Goal: Task Accomplishment & Management: Manage account settings

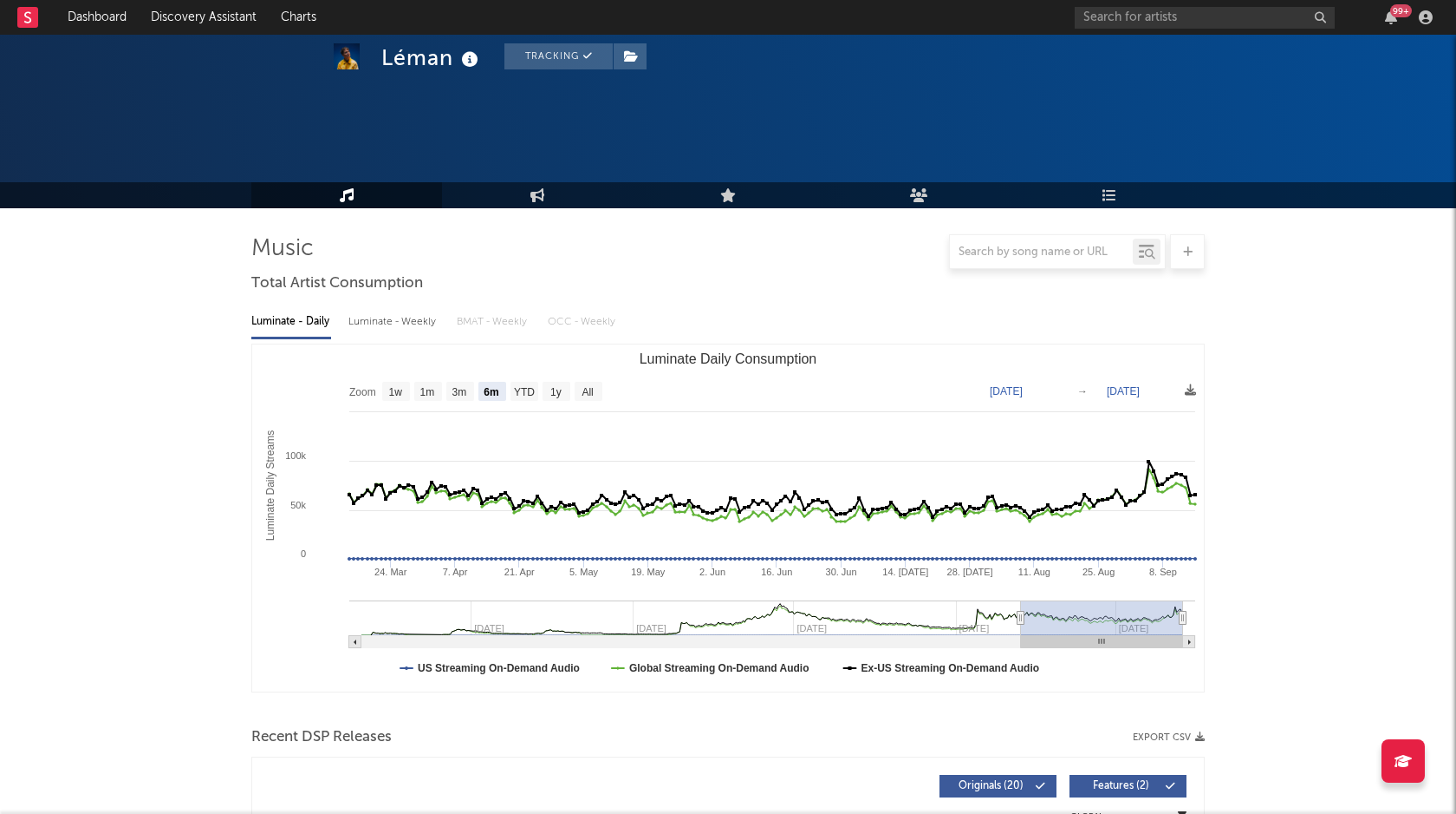
select select "6m"
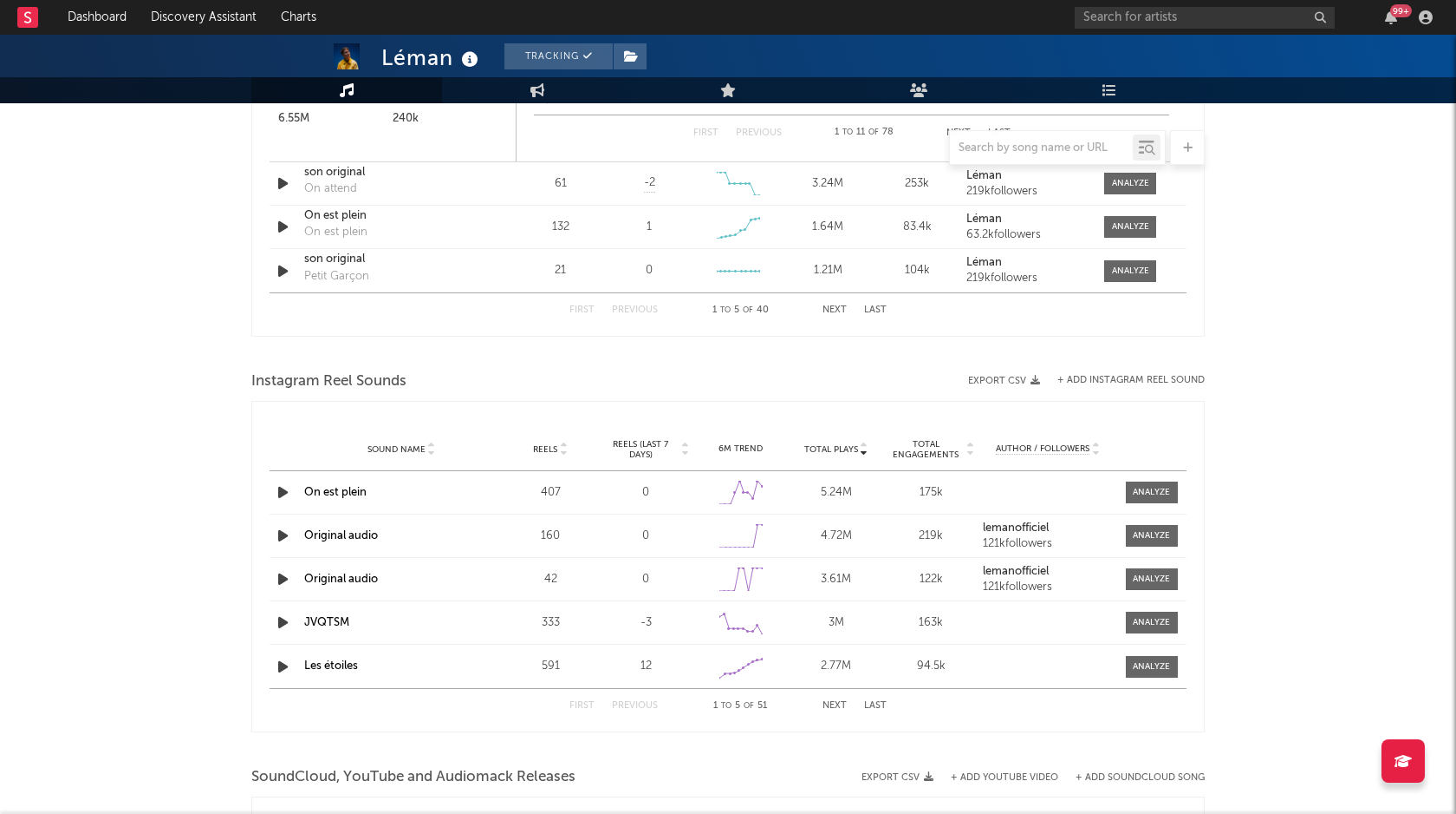
scroll to position [2343, 0]
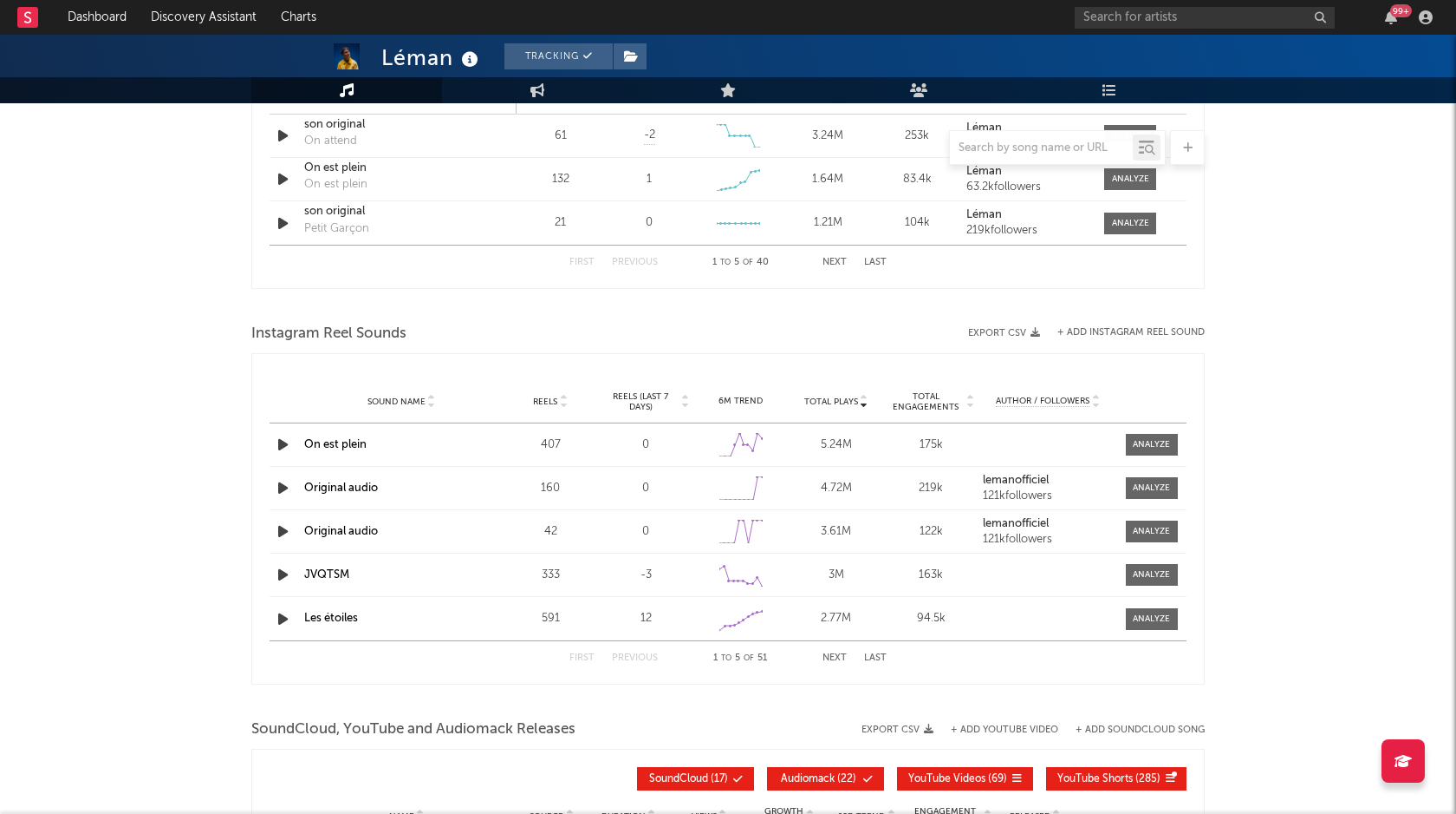
click at [275, 490] on icon "button" at bounding box center [283, 487] width 18 height 22
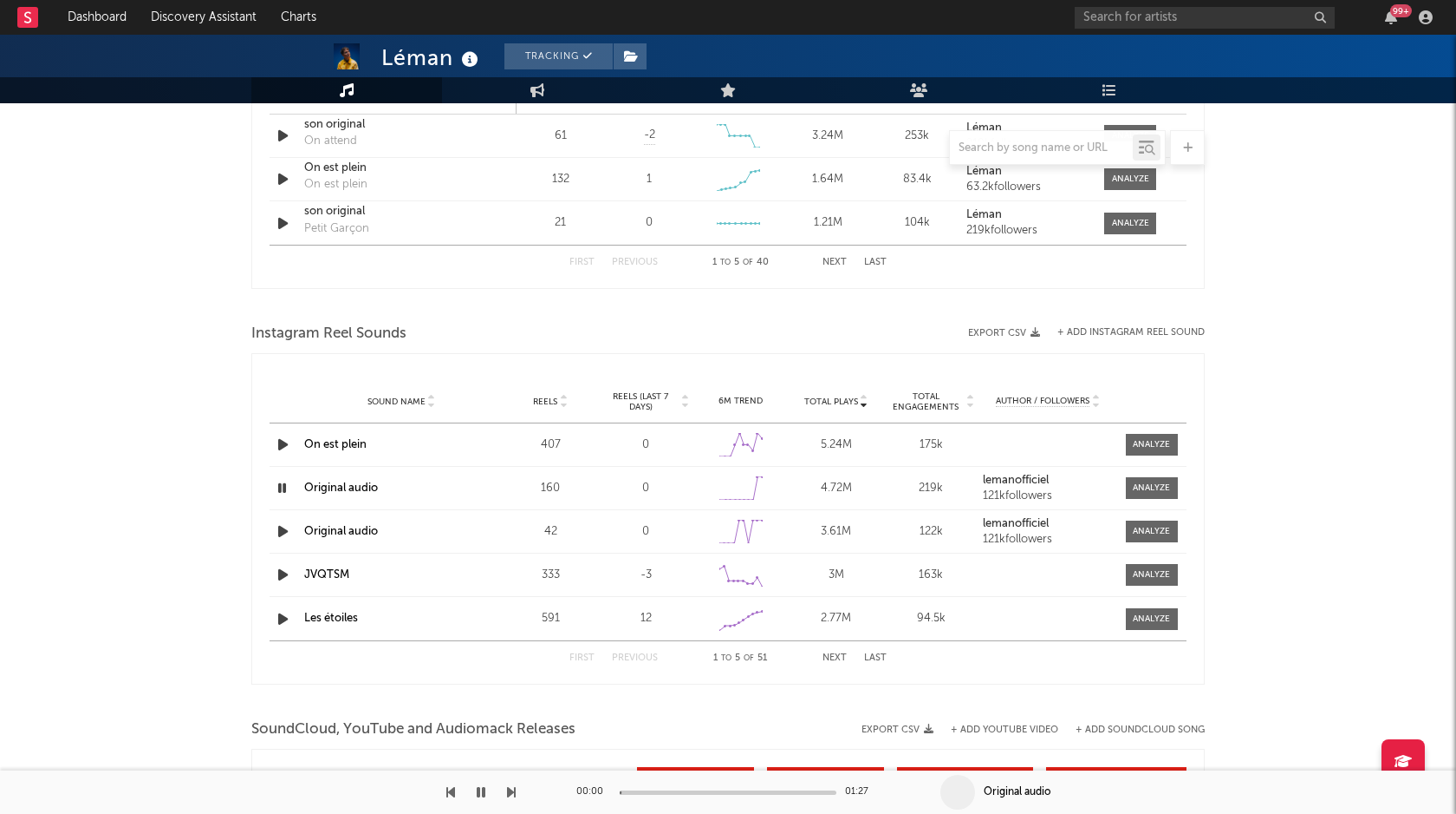
click at [283, 487] on icon "button" at bounding box center [282, 487] width 16 height 22
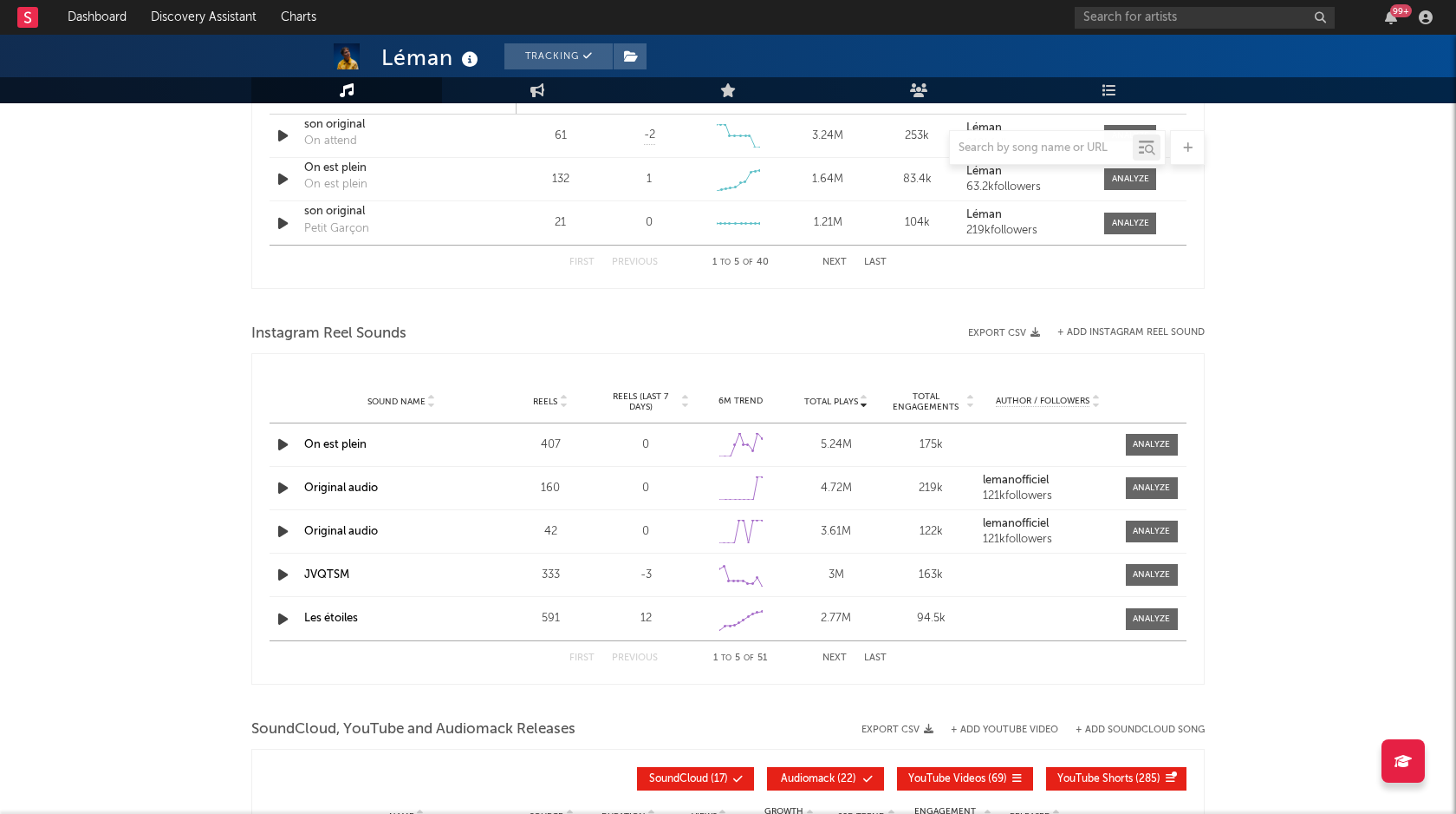
click at [284, 534] on icon "button" at bounding box center [283, 531] width 18 height 22
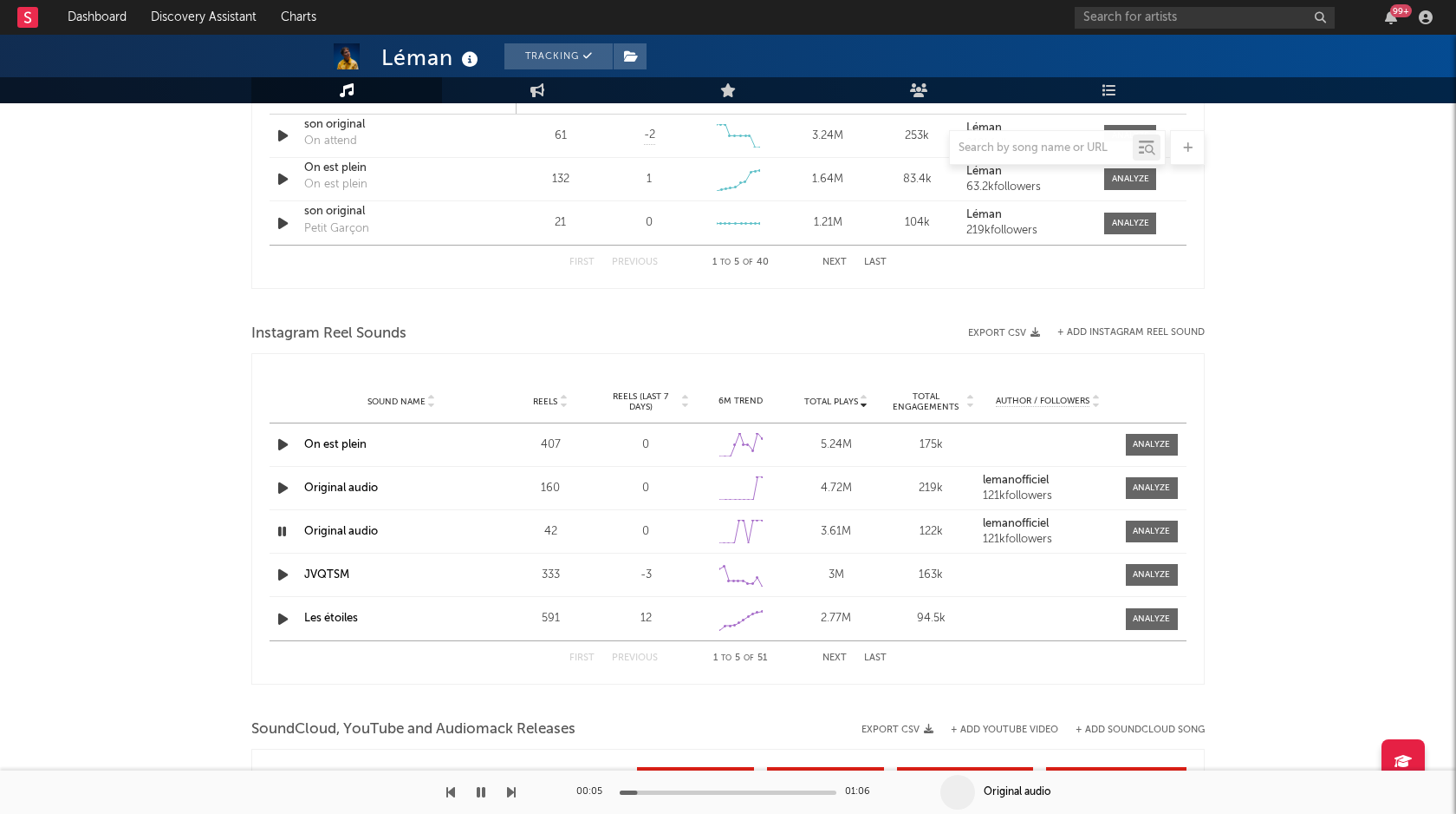
click at [283, 529] on icon "button" at bounding box center [282, 531] width 16 height 22
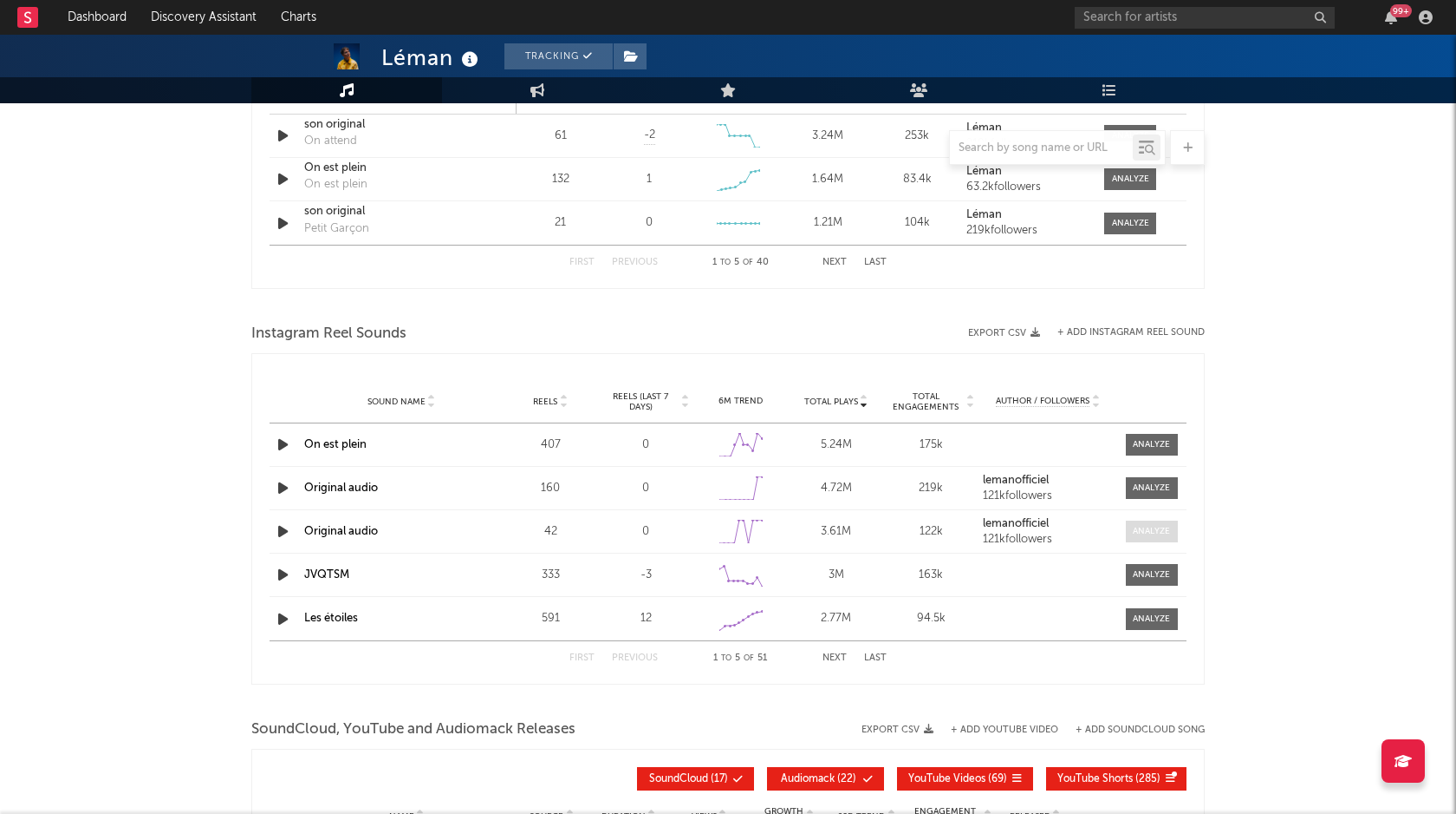
click at [1164, 534] on div at bounding box center [1151, 531] width 37 height 13
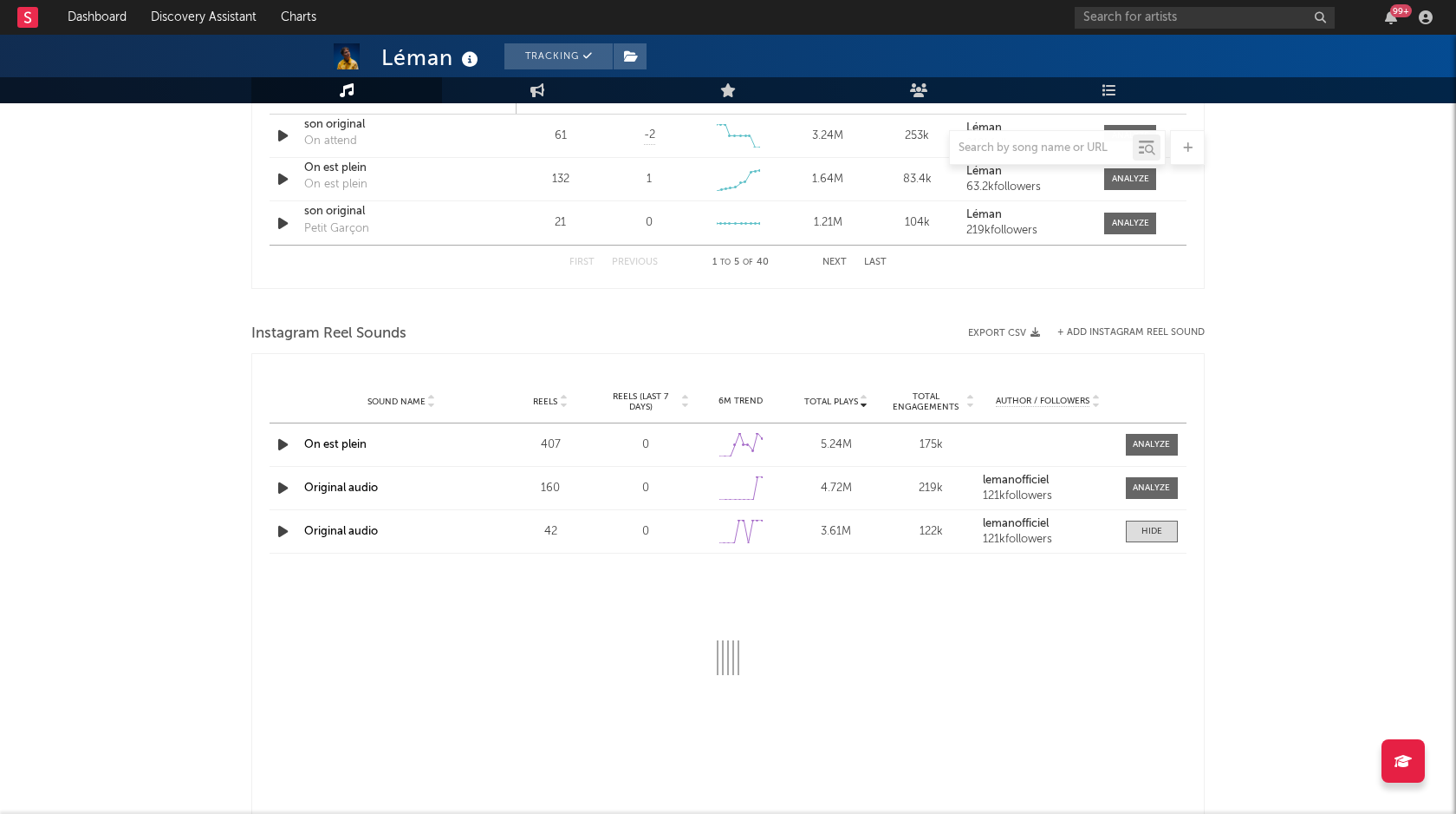
select select "6m"
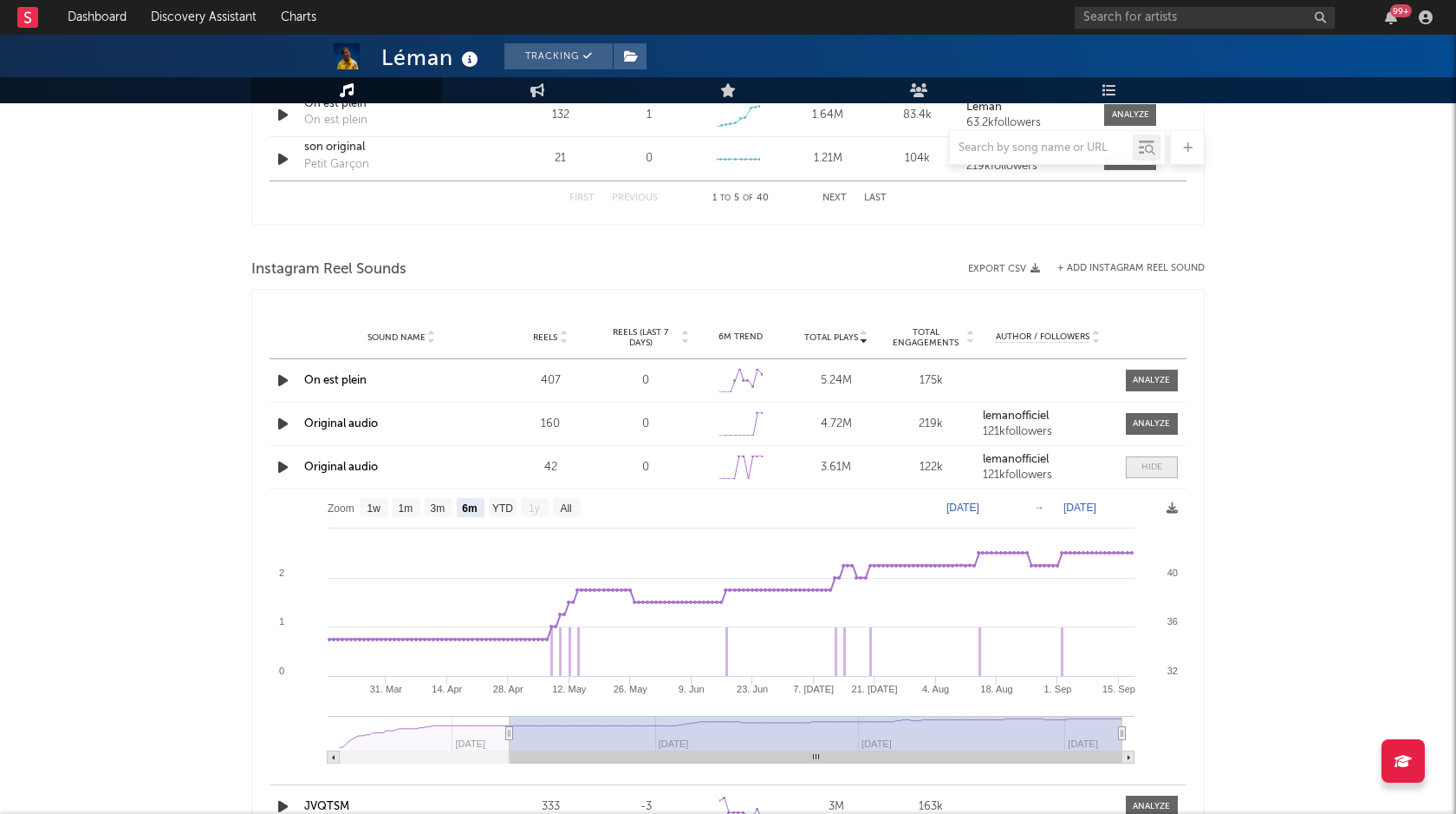
scroll to position [2422, 0]
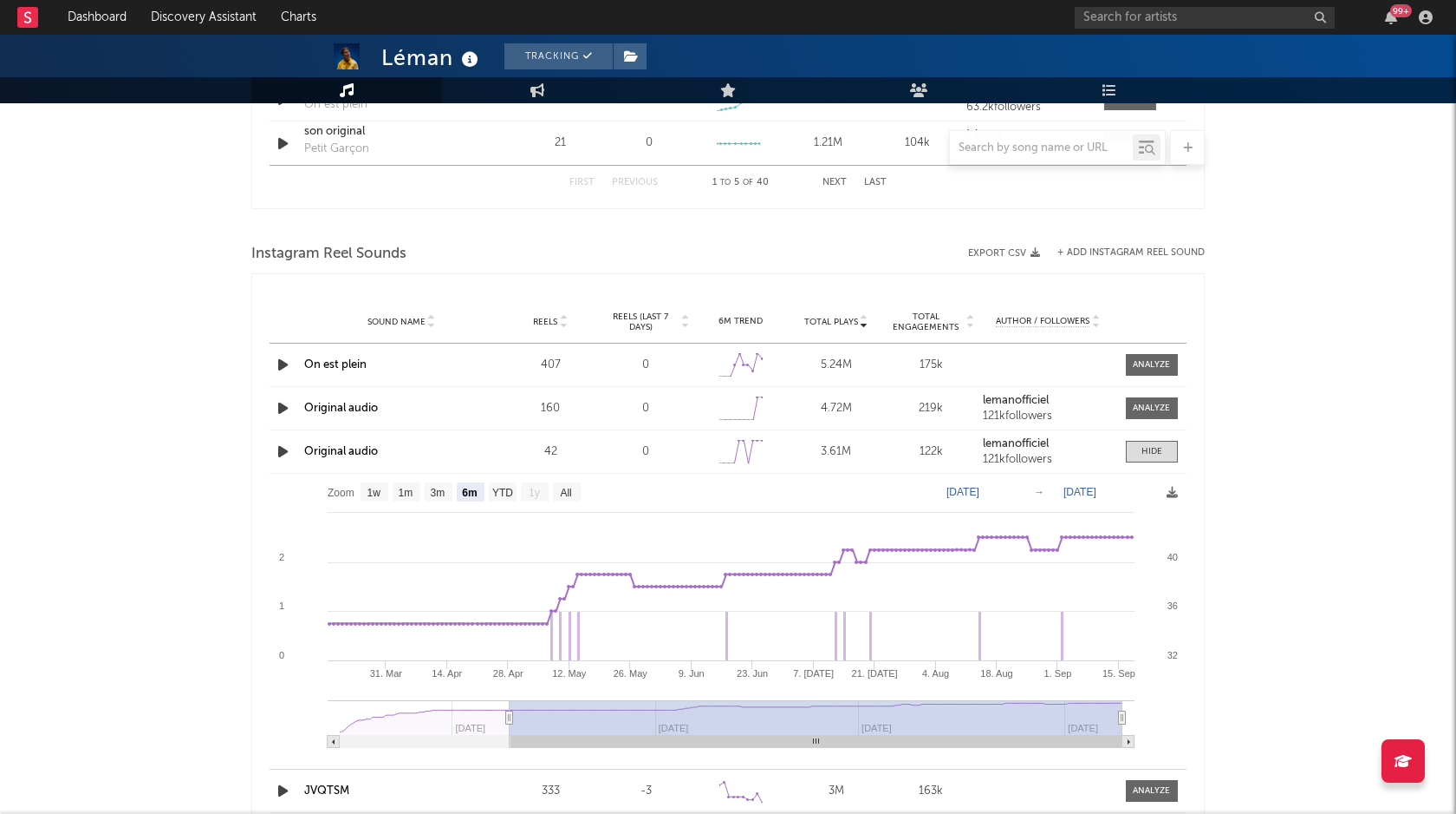
drag, startPoint x: 1000, startPoint y: 252, endPoint x: 909, endPoint y: 258, distance: 91.2
click at [906, 258] on div "Instagram Reel Sounds Export CSV + Add Instagram Reel Sound Total Plays Sound N…" at bounding box center [728, 570] width 954 height 661
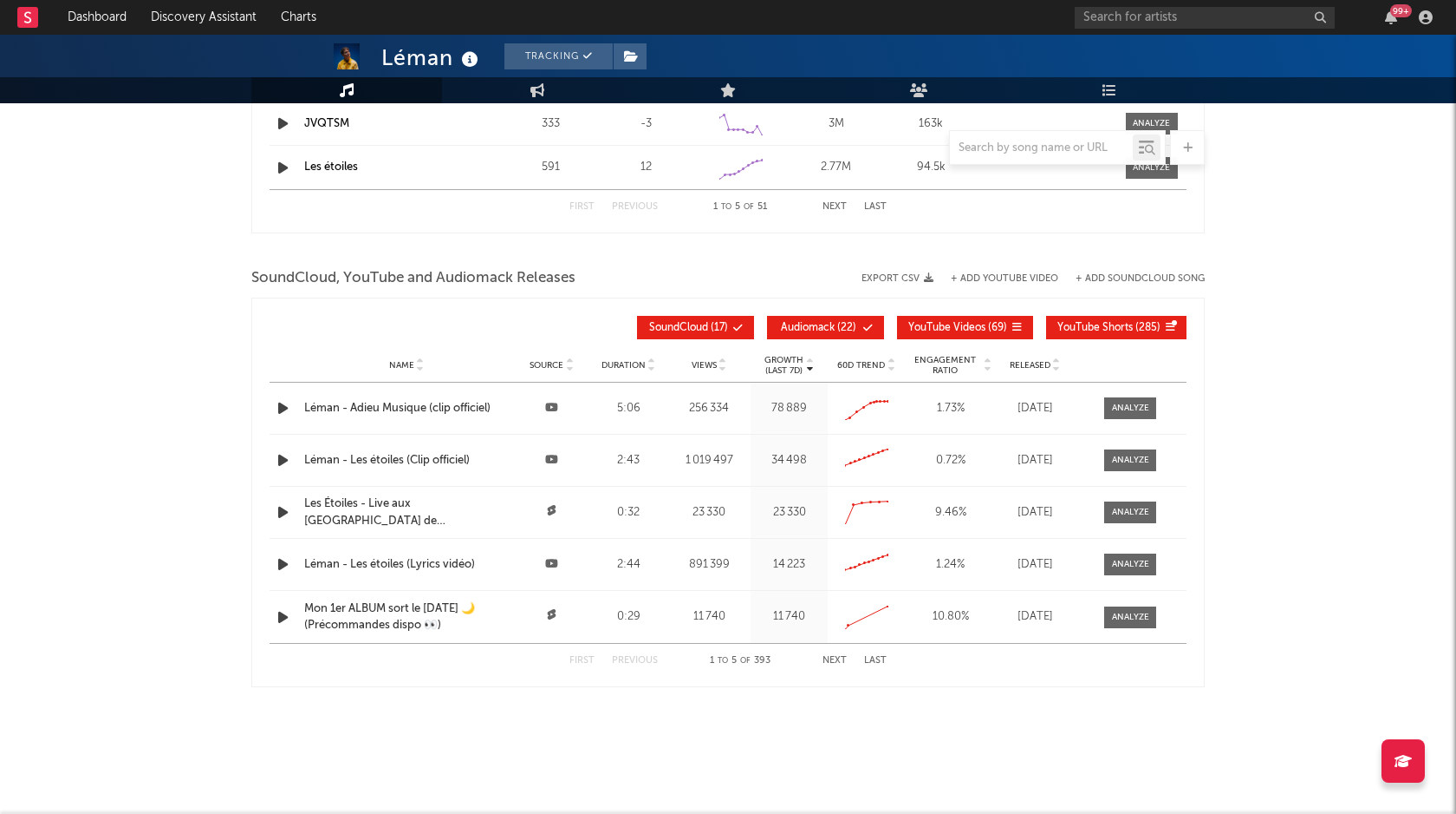
scroll to position [3093, 0]
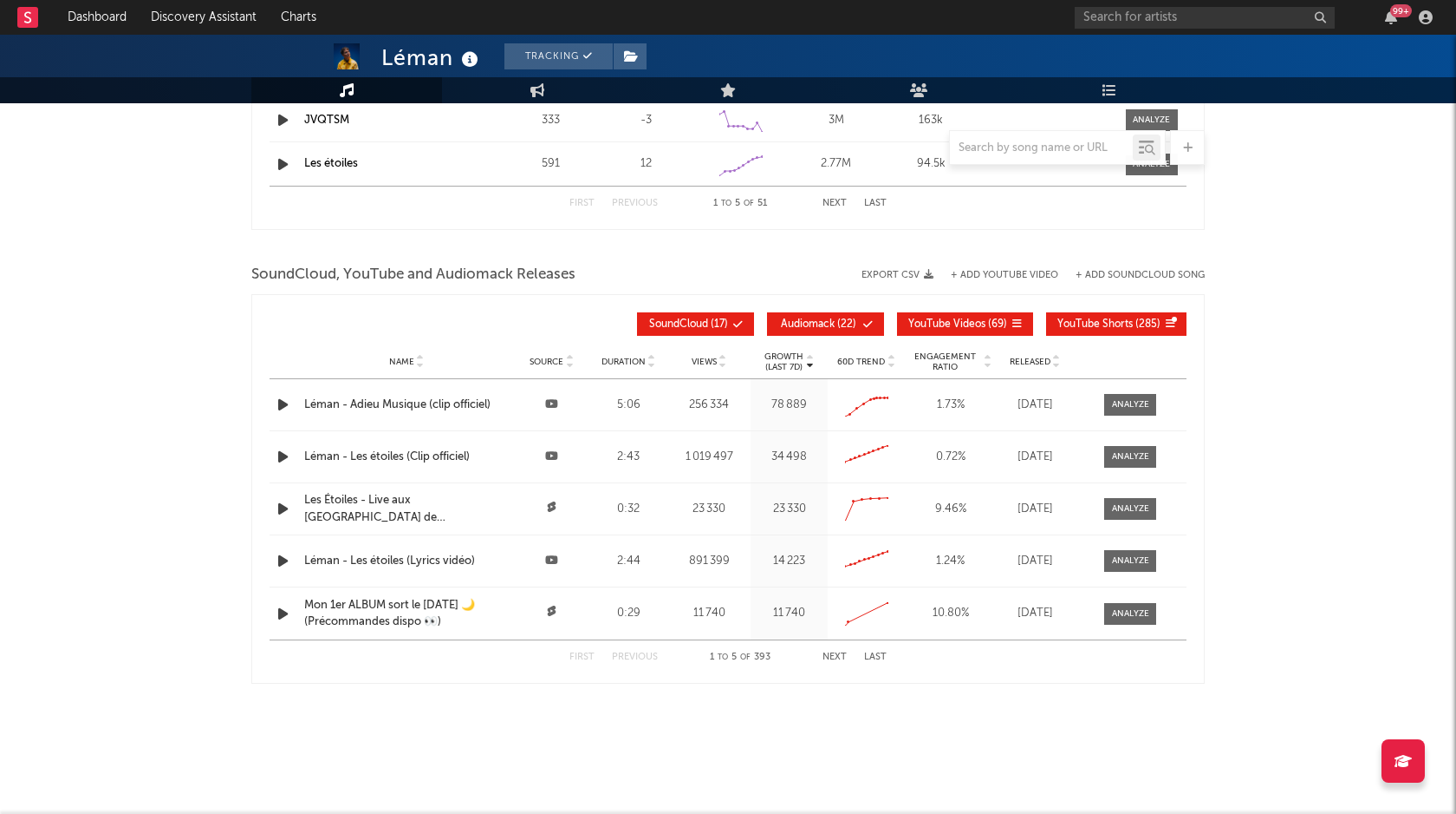
click at [945, 325] on span "YouTube Videos" at bounding box center [947, 324] width 78 height 10
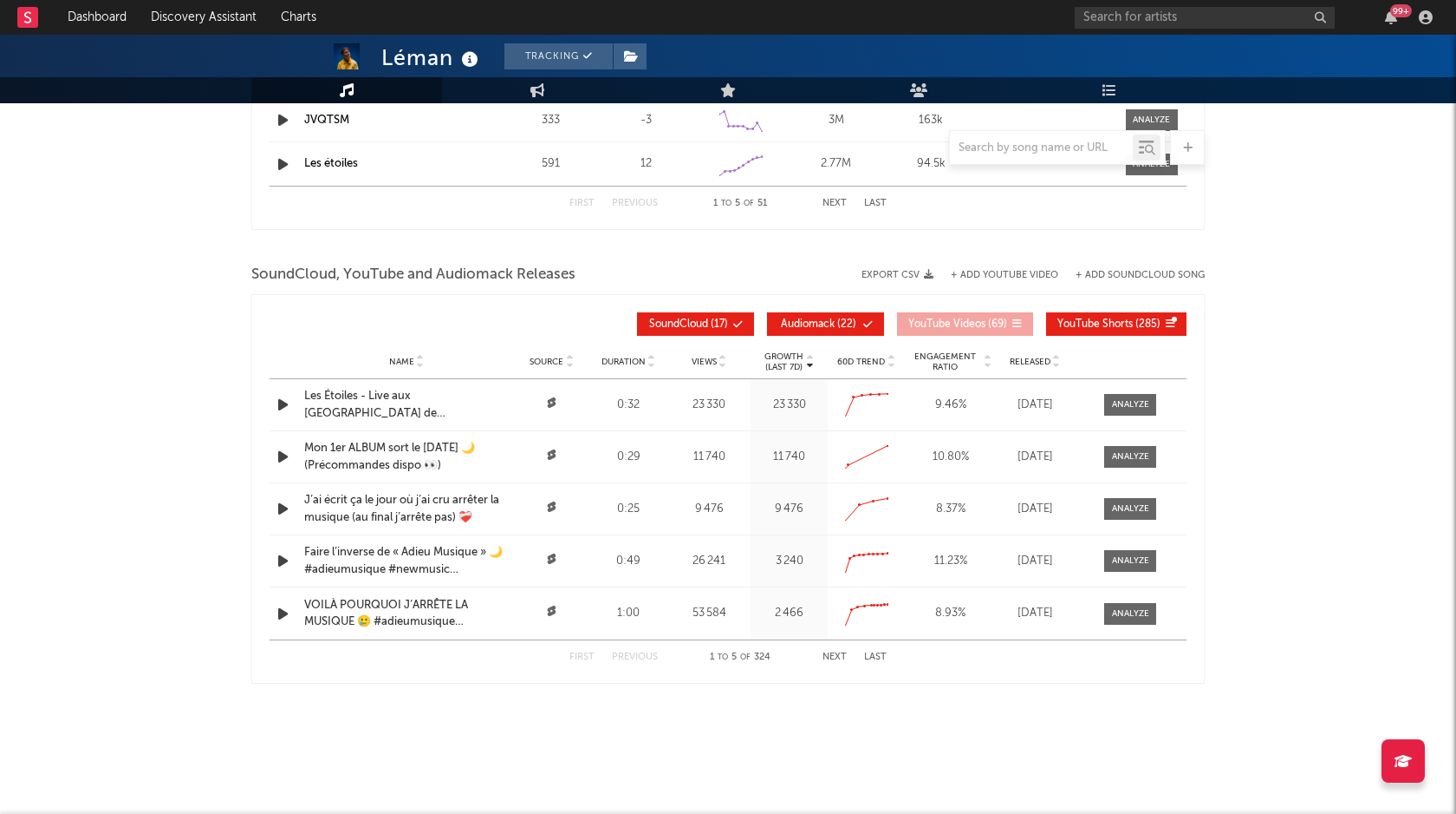
click at [818, 324] on span "Audiomack" at bounding box center [808, 324] width 54 height 10
click at [691, 317] on button "SoundCloud ( 17 )" at bounding box center [696, 324] width 117 height 24
click at [903, 272] on button "Export CSV" at bounding box center [898, 274] width 72 height 10
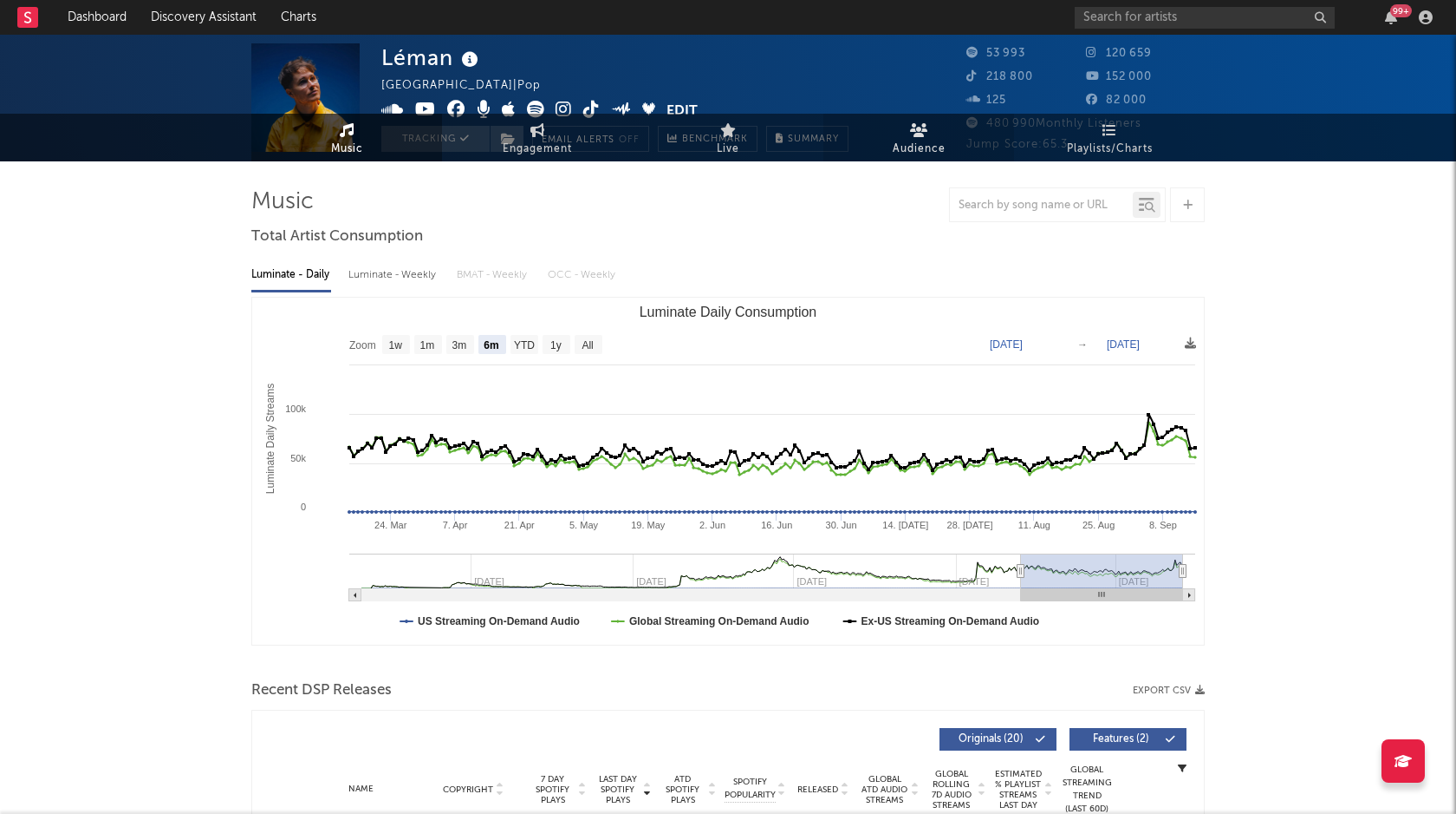
scroll to position [0, 0]
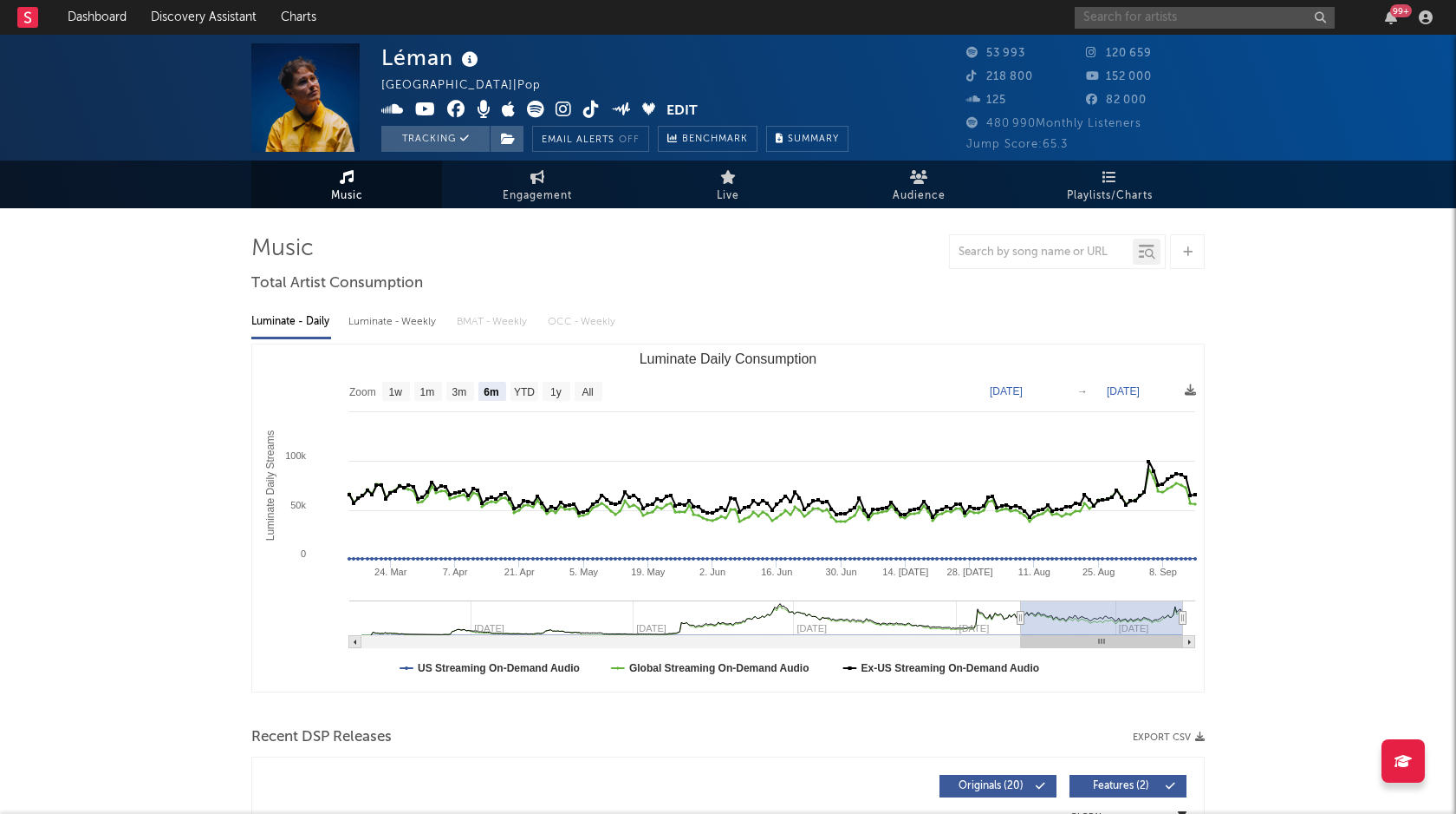
click at [1177, 16] on input "text" at bounding box center [1204, 17] width 260 height 22
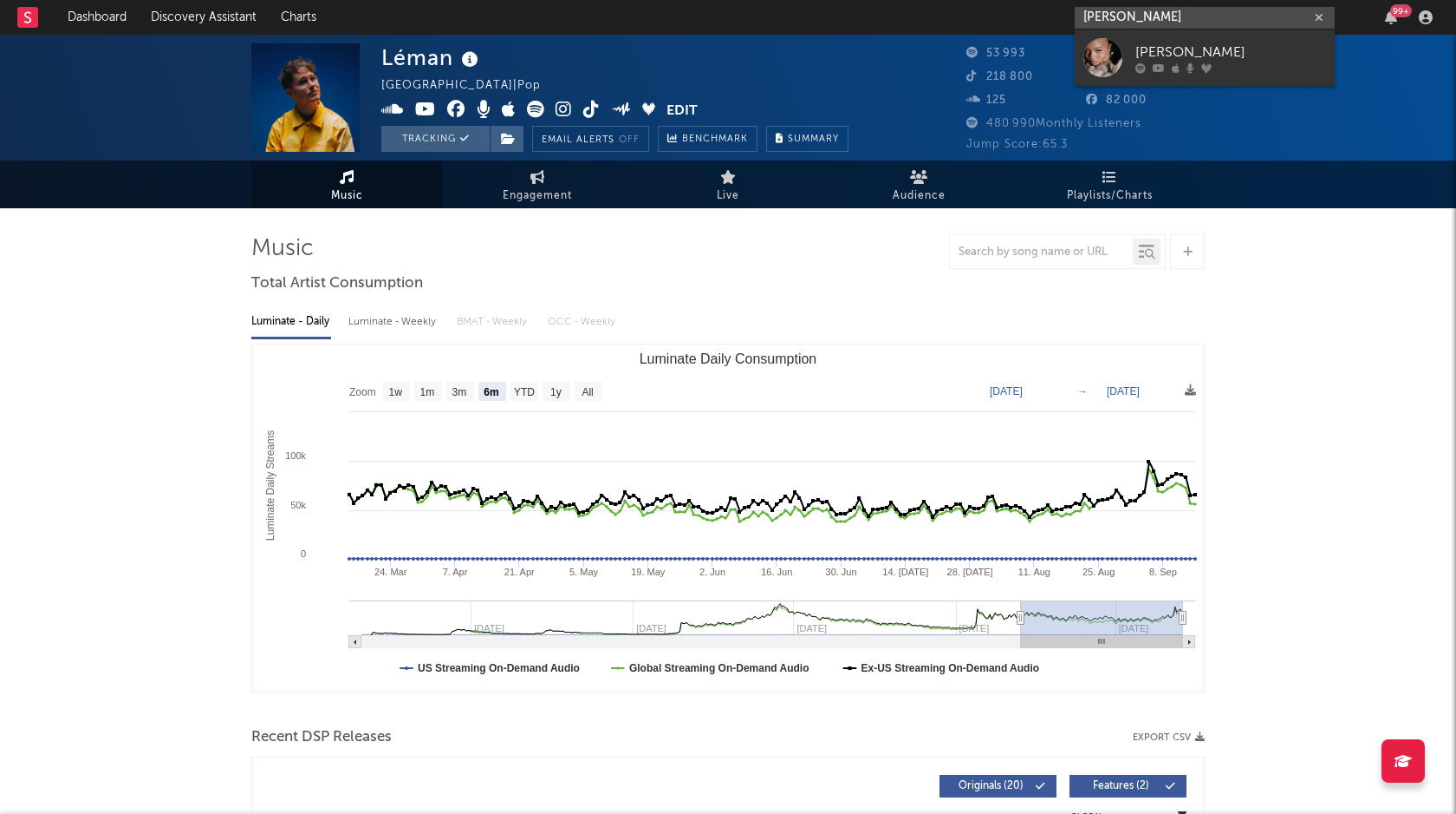
type input "[PERSON_NAME]"
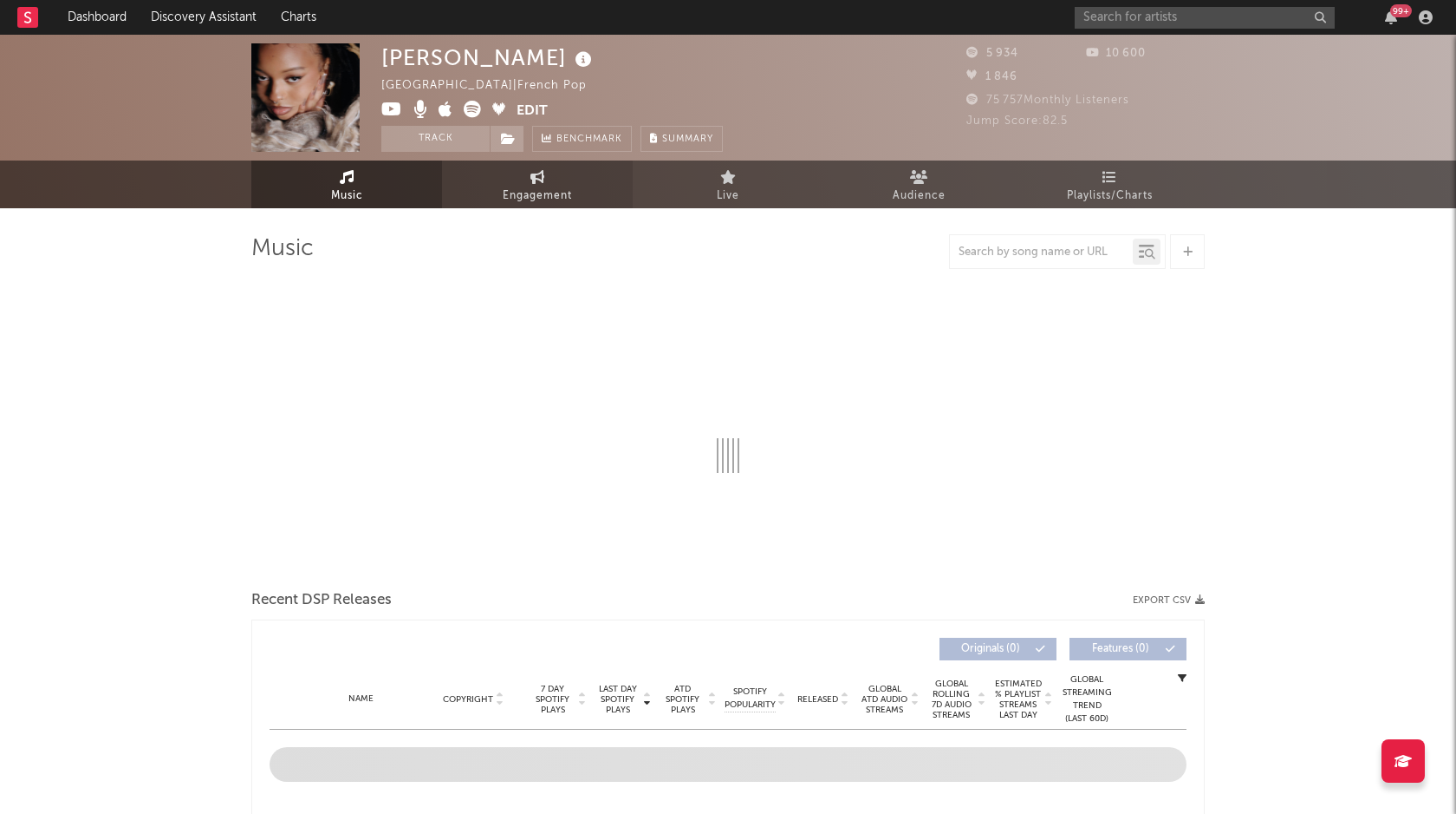
select select "6m"
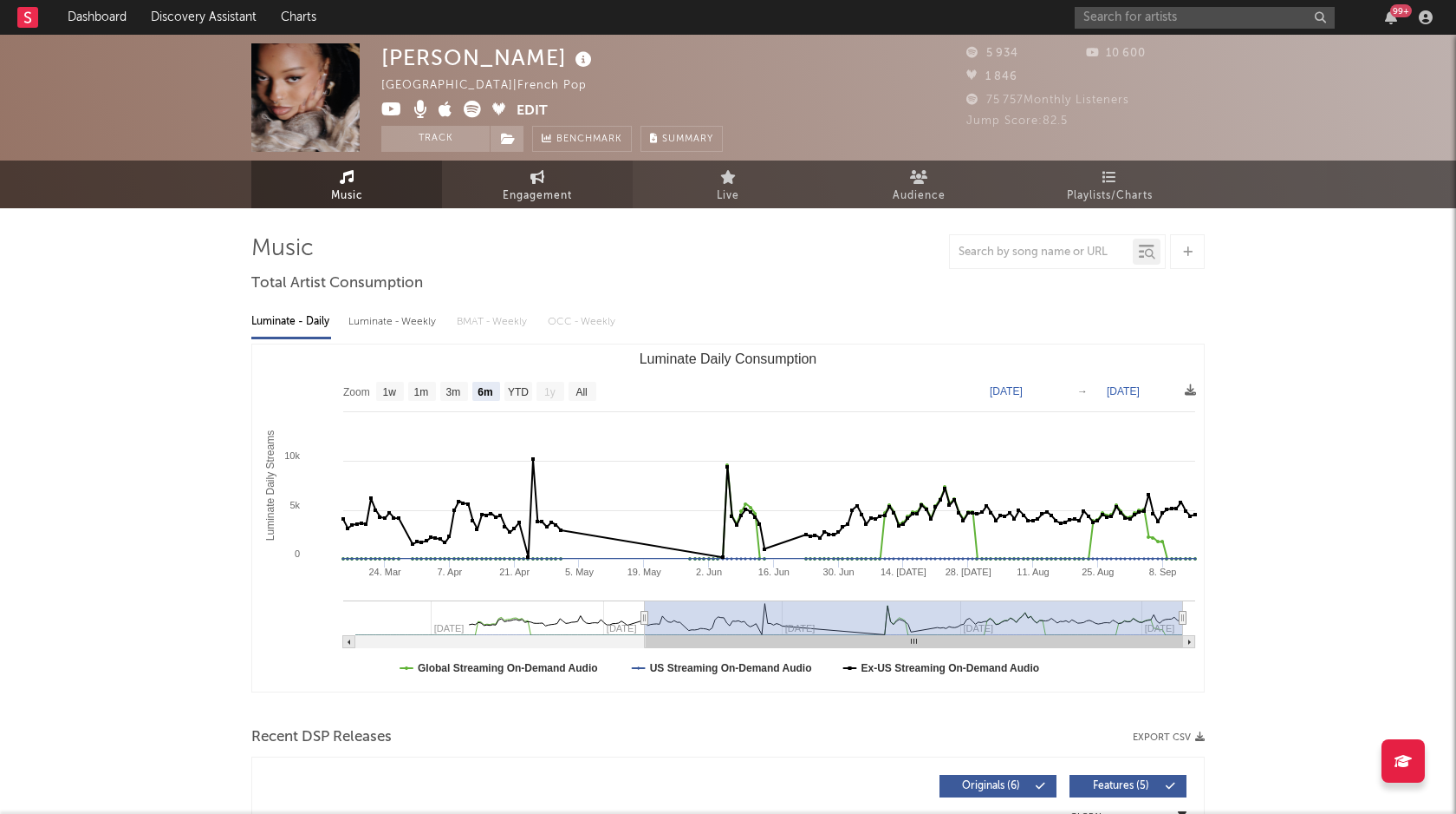
click at [596, 202] on link "Engagement" at bounding box center [537, 185] width 191 height 47
select select "1w"
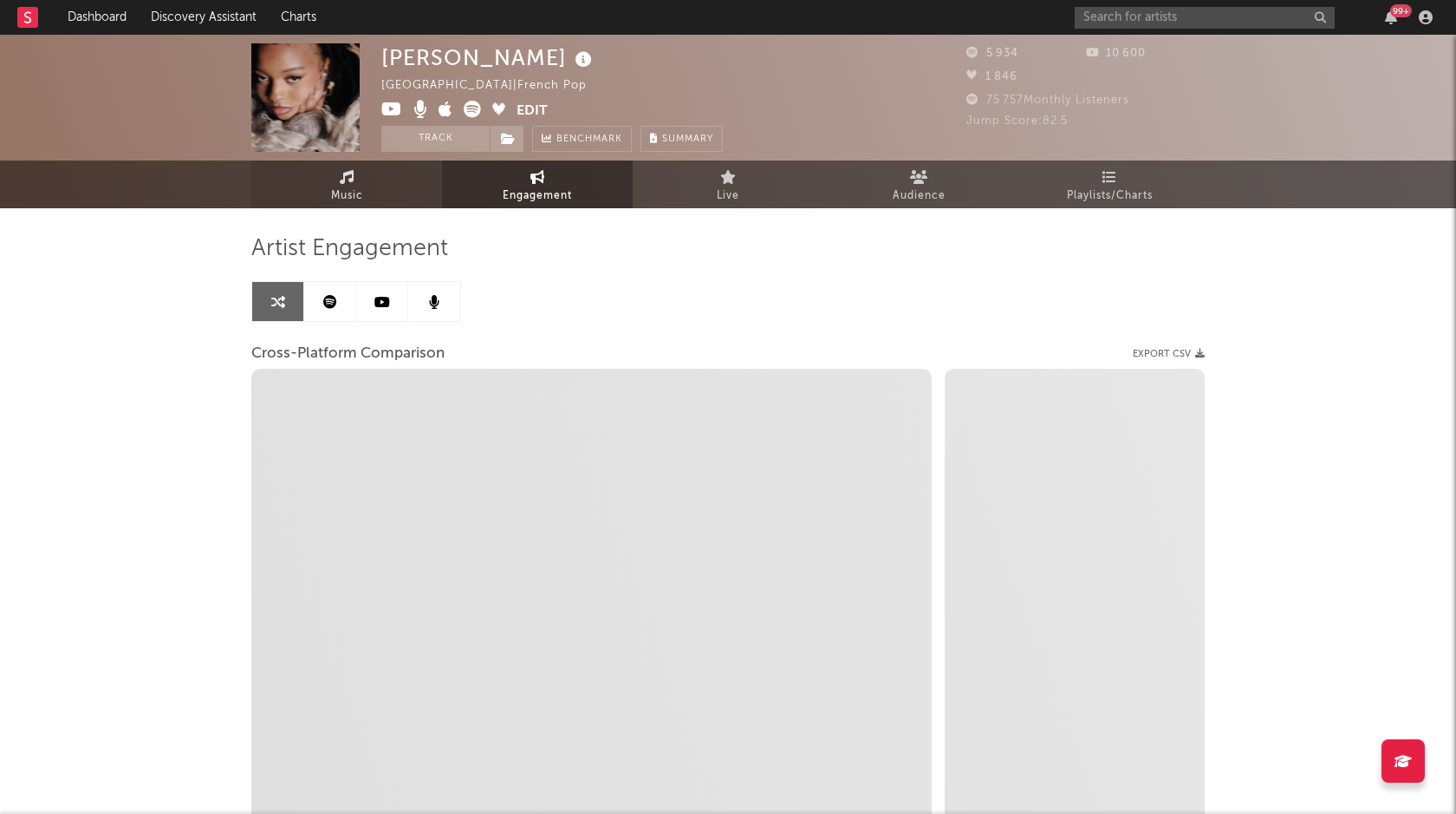
click at [353, 183] on link "Music" at bounding box center [347, 185] width 191 height 47
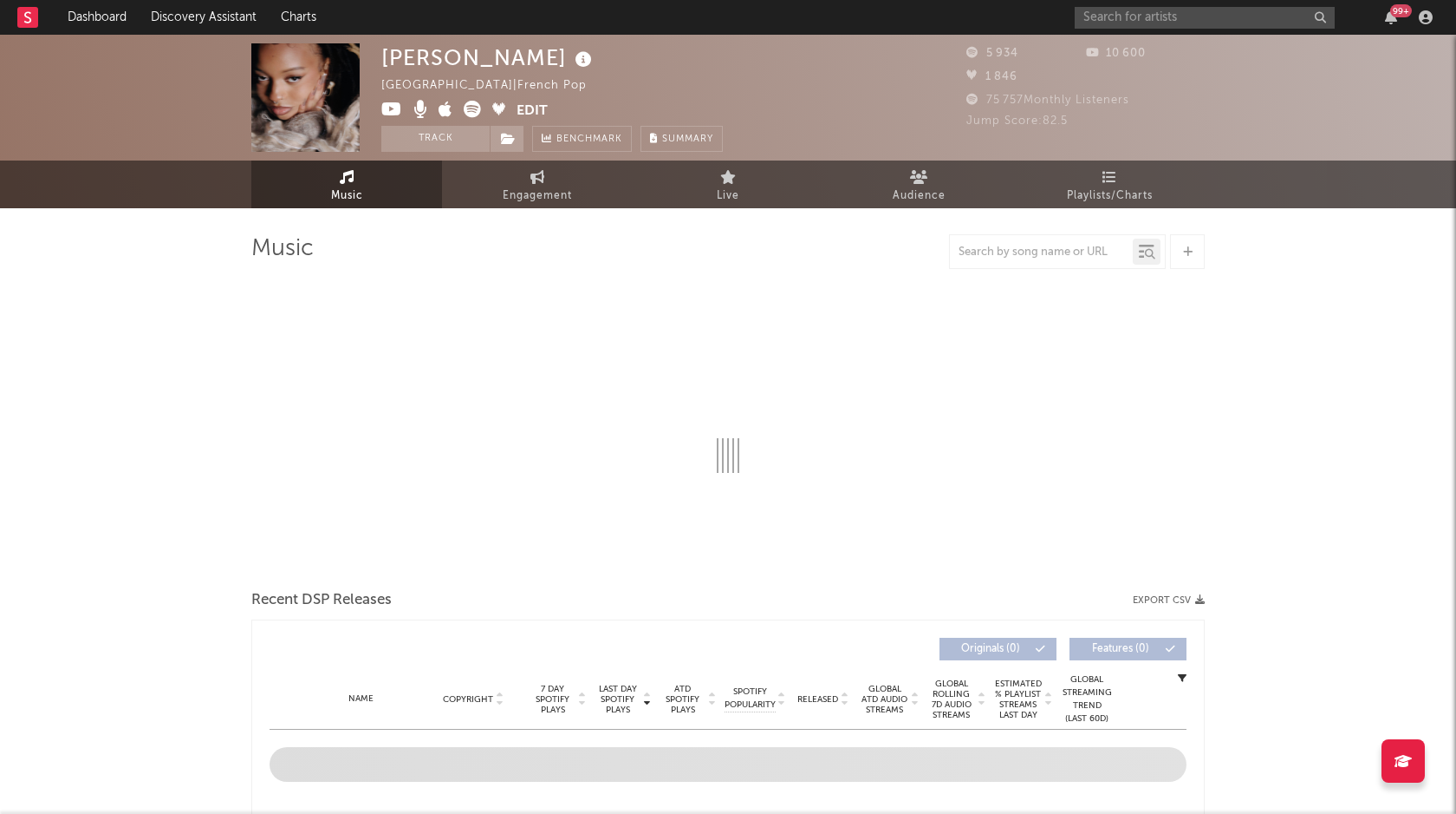
select select "6m"
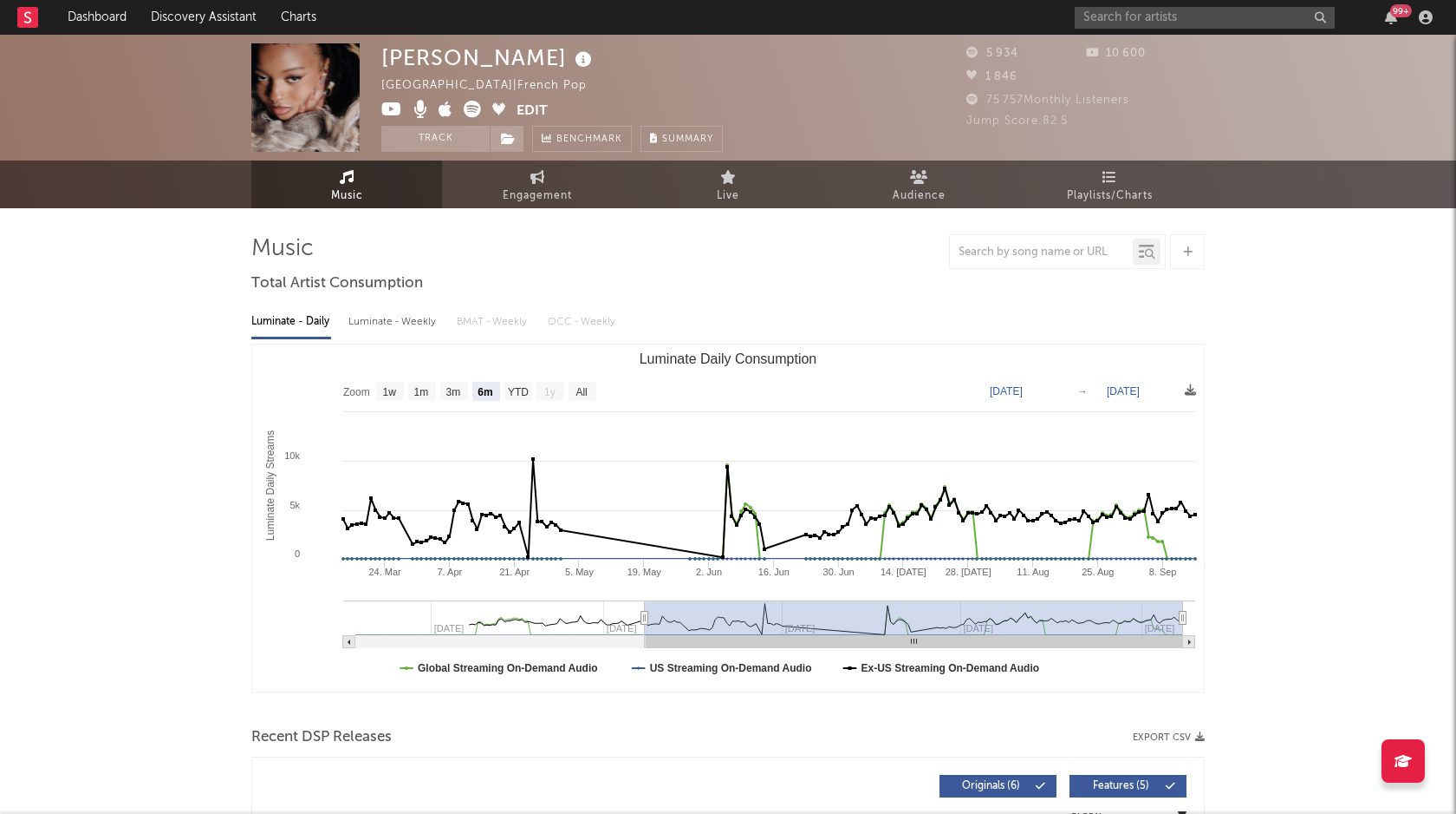
click at [537, 98] on div "[PERSON_NAME] [GEOGRAPHIC_DATA] | French Pop Edit Track Benchmark Summary" at bounding box center [552, 97] width 342 height 109
click at [529, 108] on button "Edit" at bounding box center [532, 111] width 31 height 22
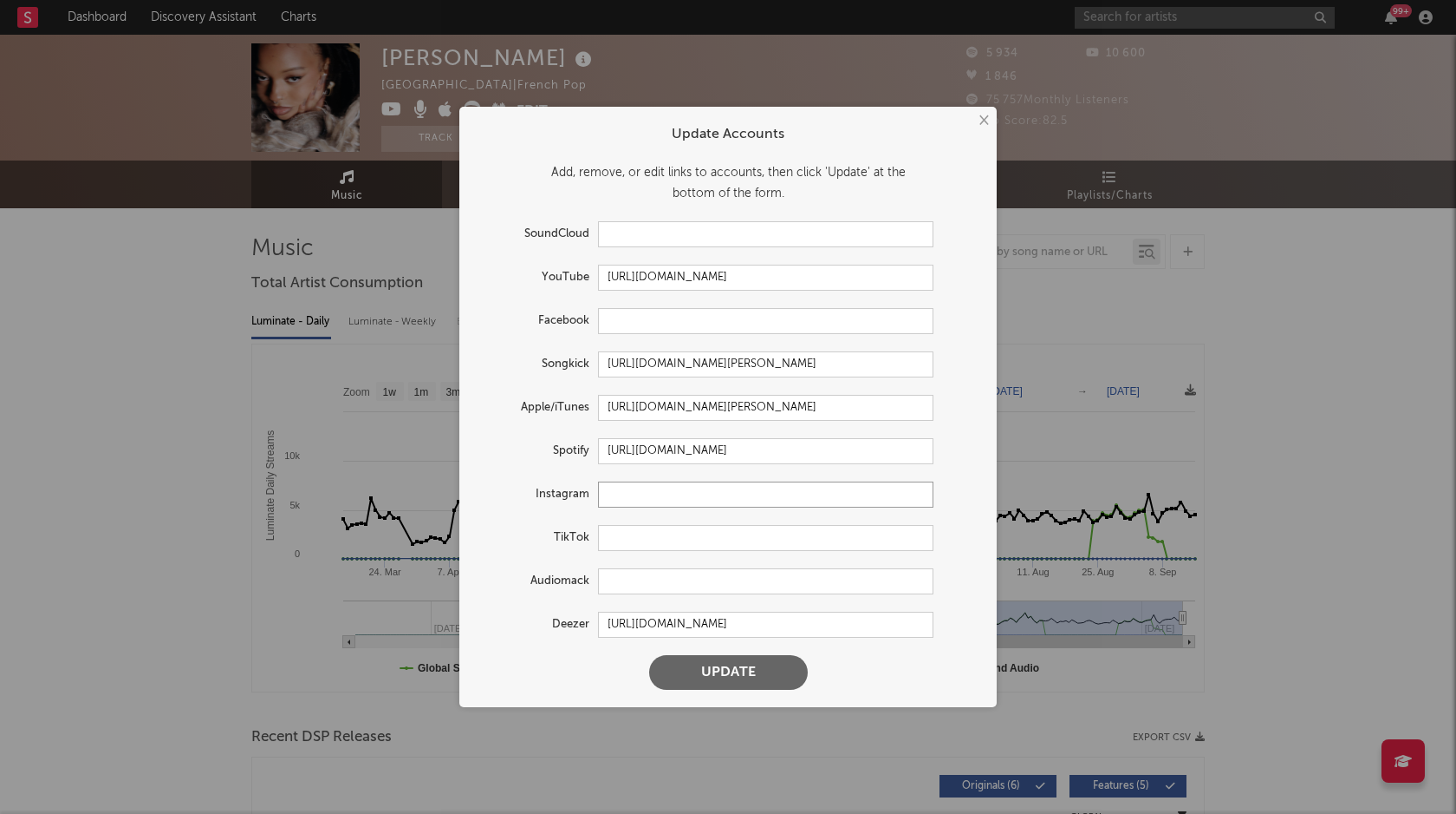
click at [651, 484] on input "text" at bounding box center [765, 494] width 336 height 26
paste input "[URL][DOMAIN_NAME]"
type input "[URL][DOMAIN_NAME]"
click at [693, 664] on button "Update" at bounding box center [728, 672] width 159 height 35
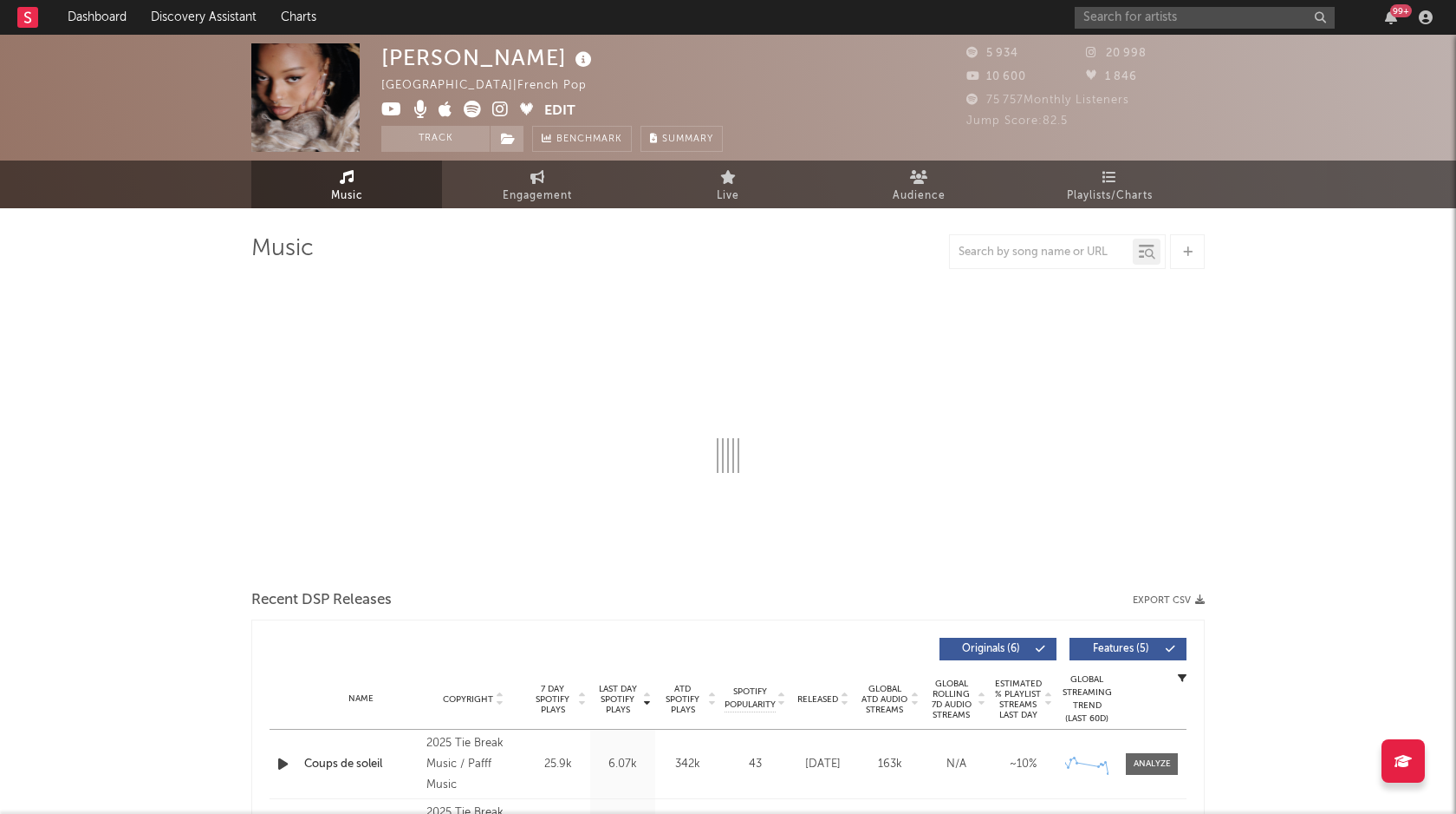
select select "6m"
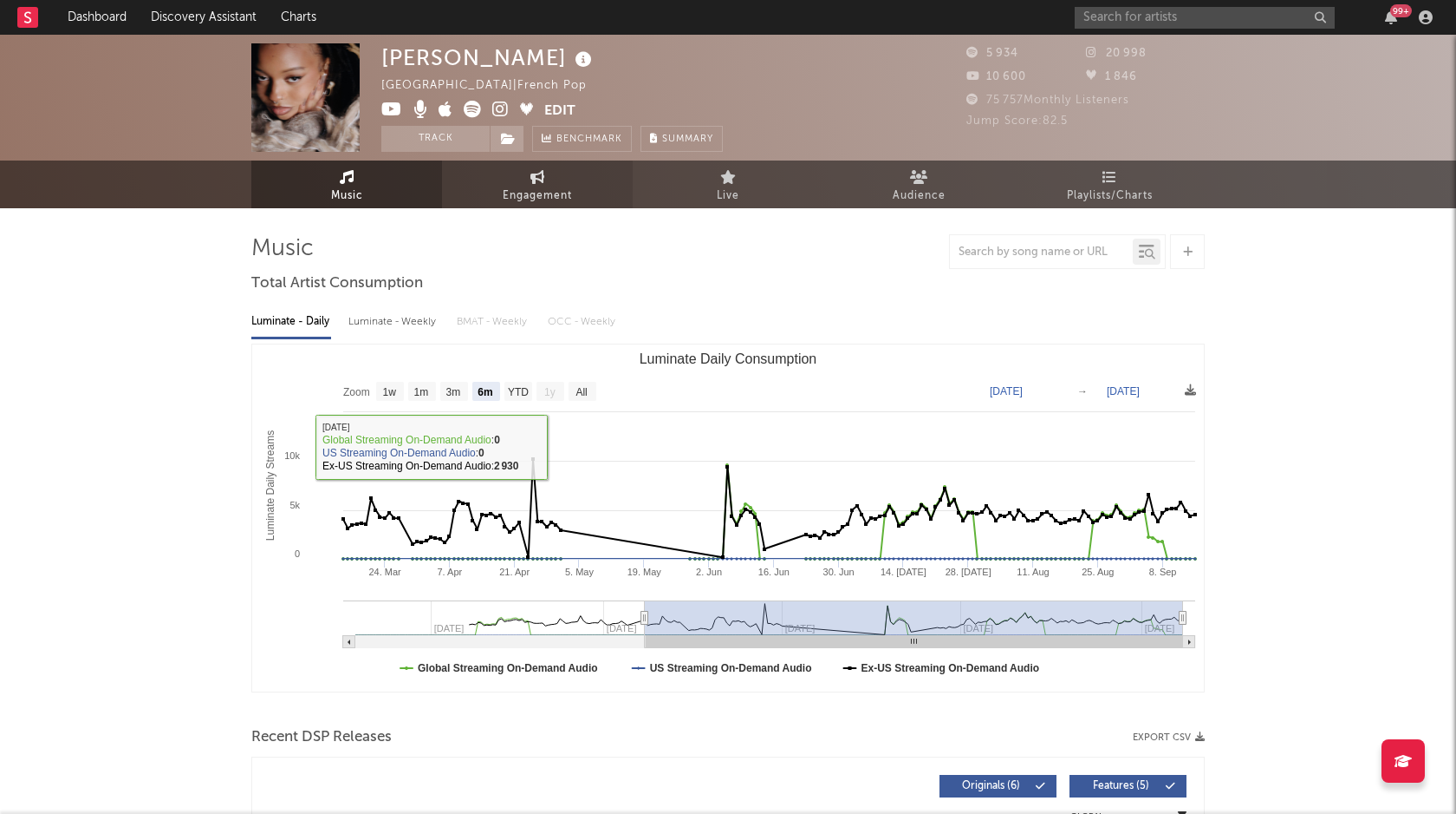
click at [534, 192] on span "Engagement" at bounding box center [536, 196] width 69 height 21
select select "1m"
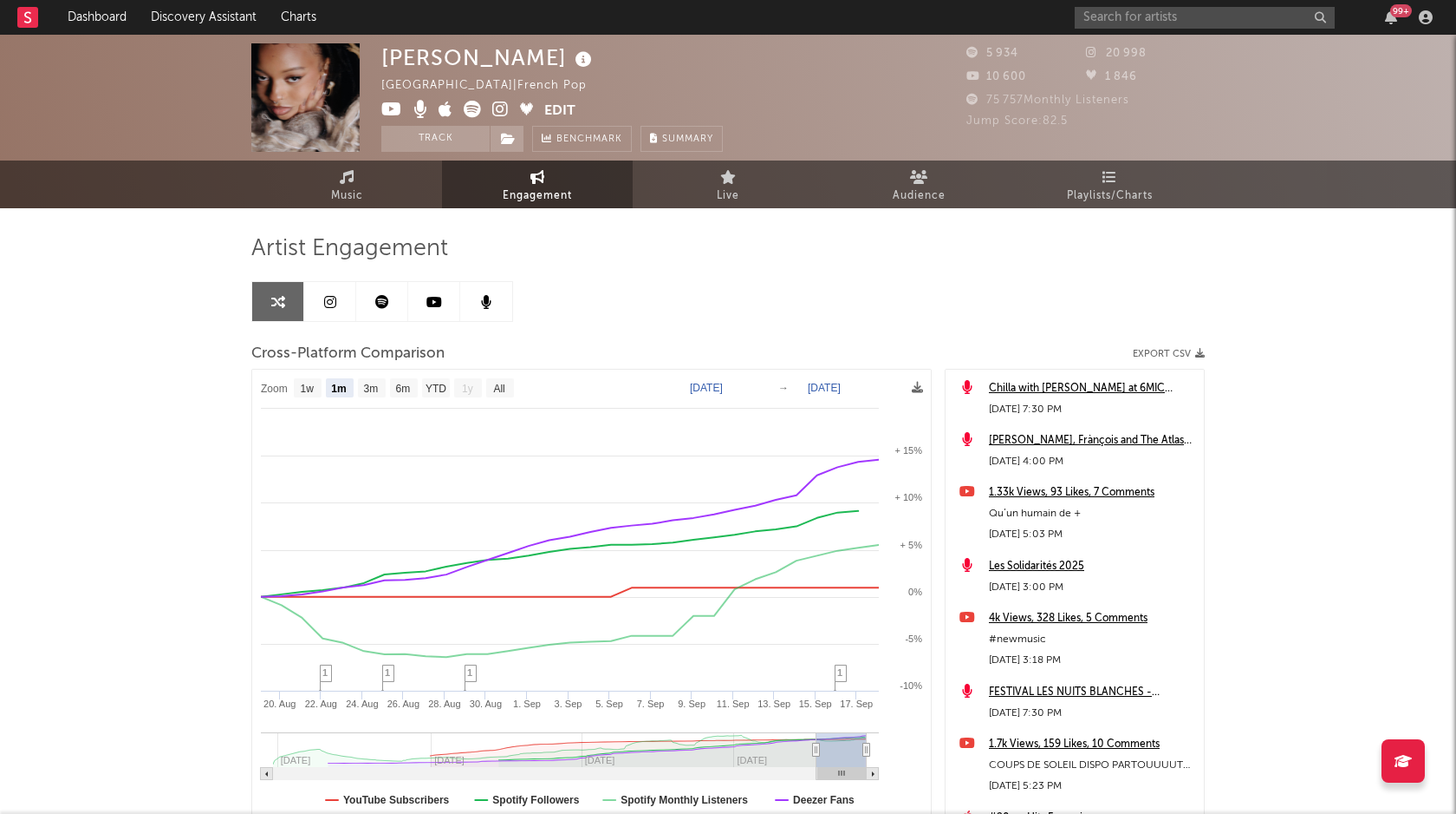
click at [340, 307] on link at bounding box center [330, 301] width 52 height 39
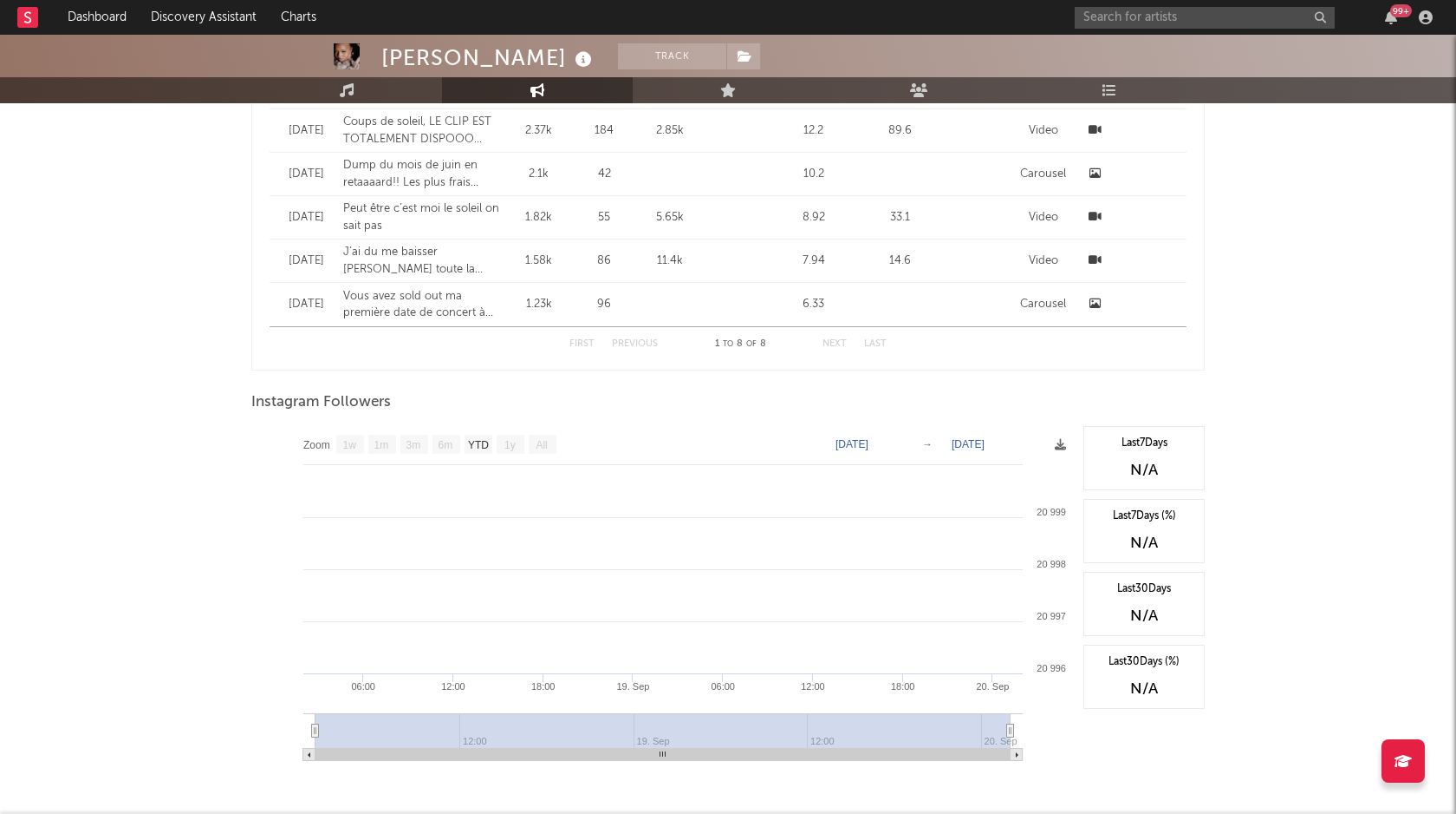
scroll to position [560, 0]
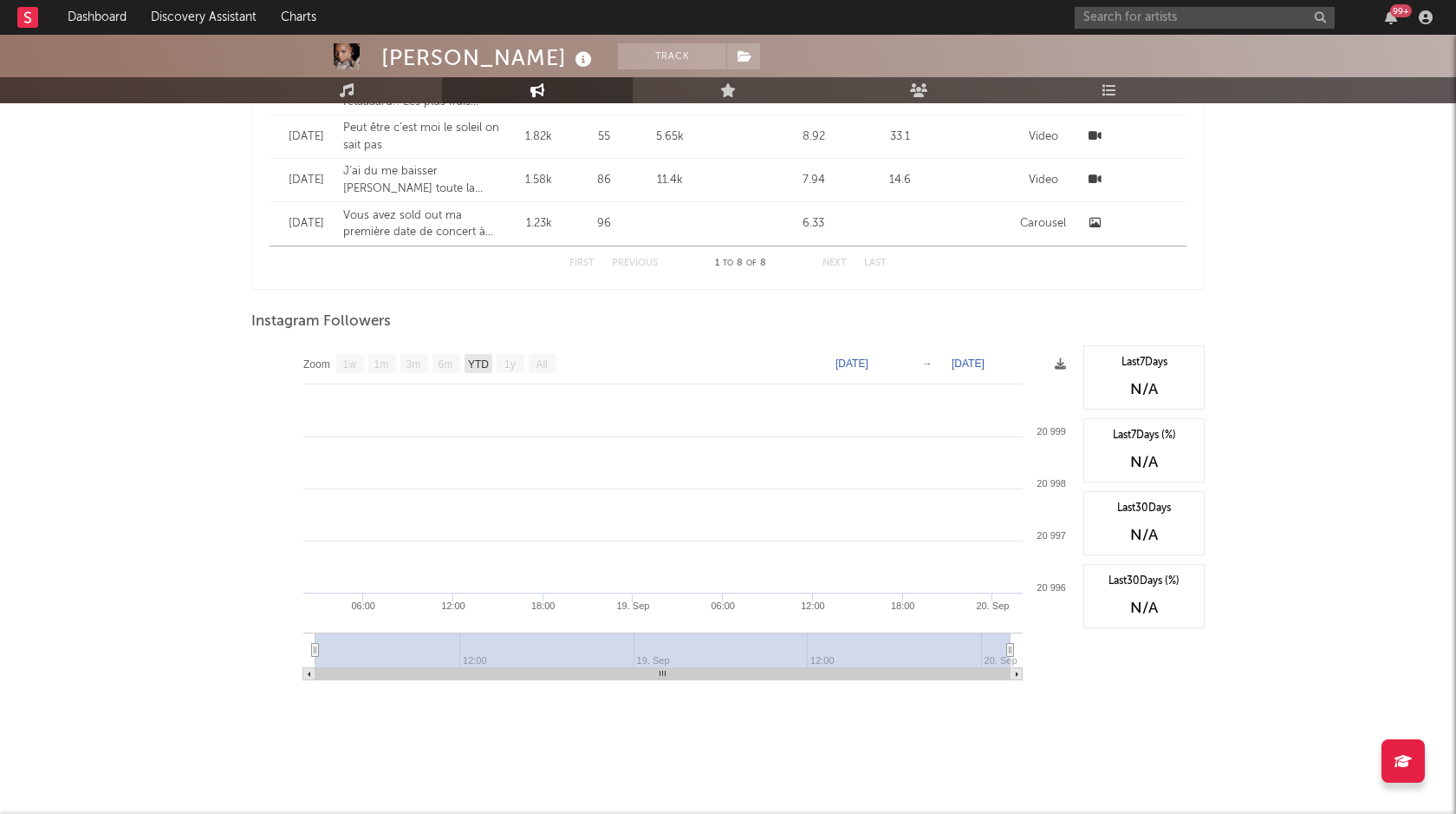
click at [469, 359] on text "YTD" at bounding box center [479, 363] width 21 height 12
select select "YTD"
click at [361, 357] on rect at bounding box center [350, 363] width 27 height 19
click at [494, 349] on rect at bounding box center [663, 519] width 824 height 347
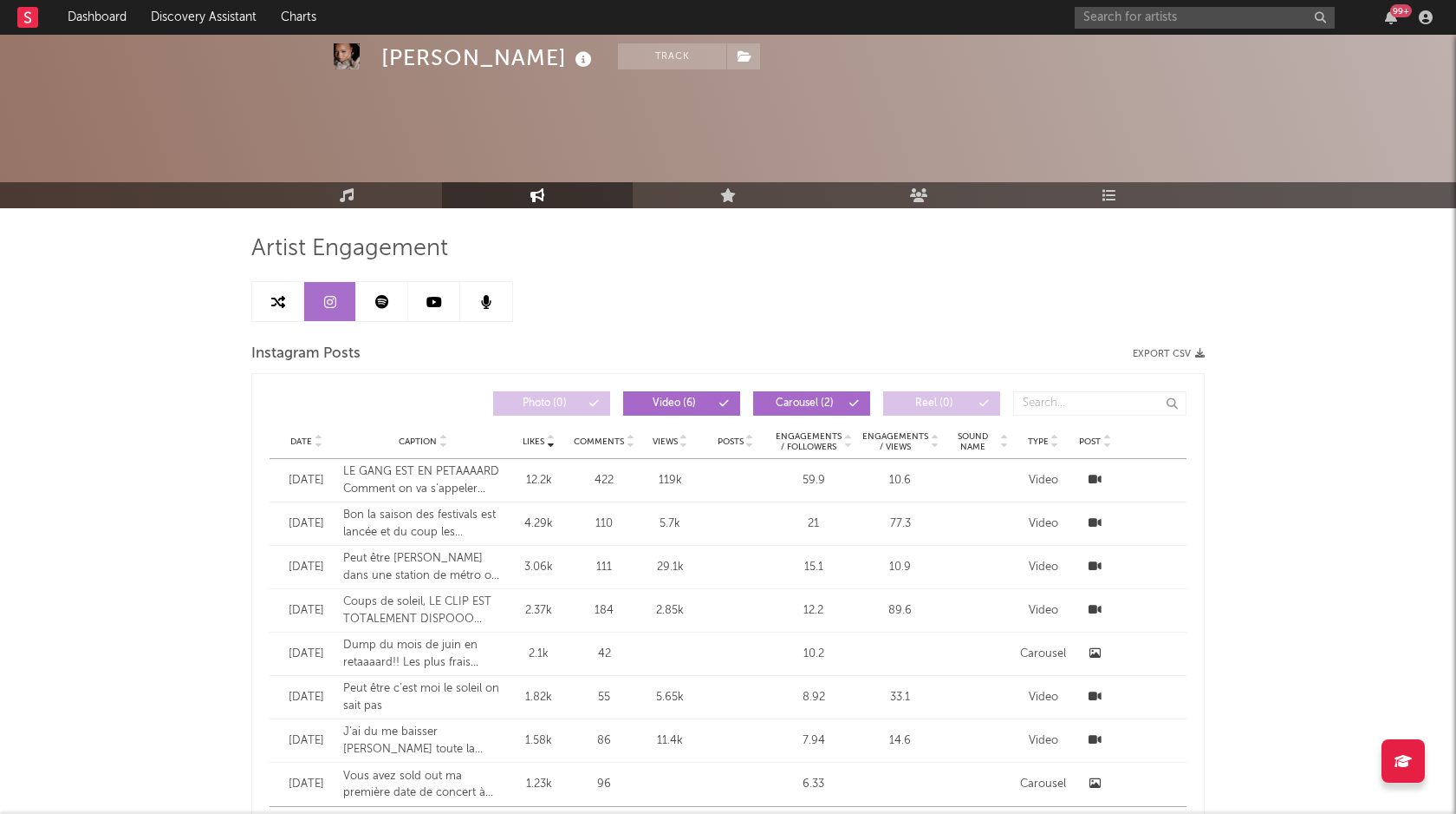
select select "1m"
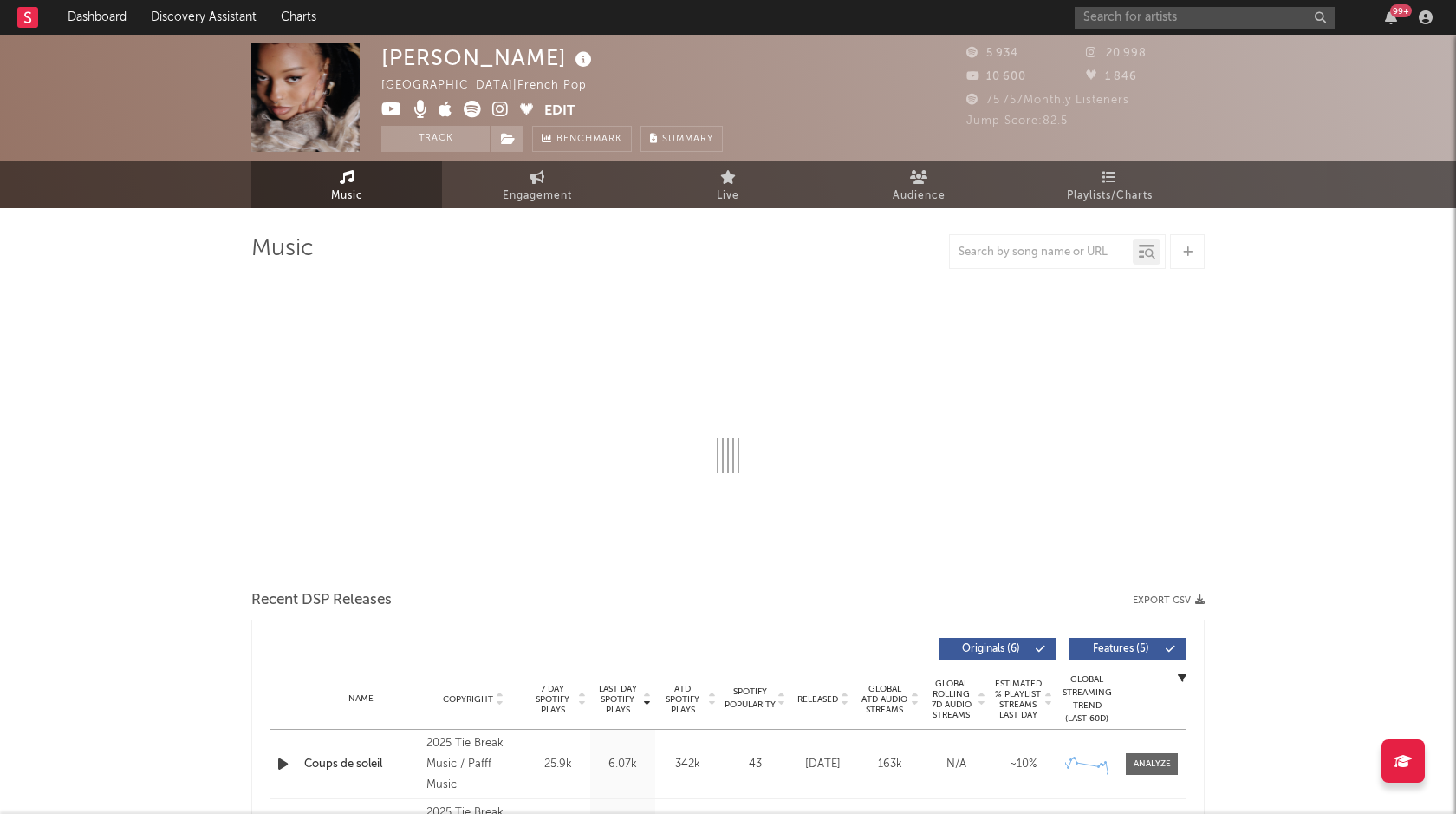
select select "6m"
